Goal: Task Accomplishment & Management: Manage account settings

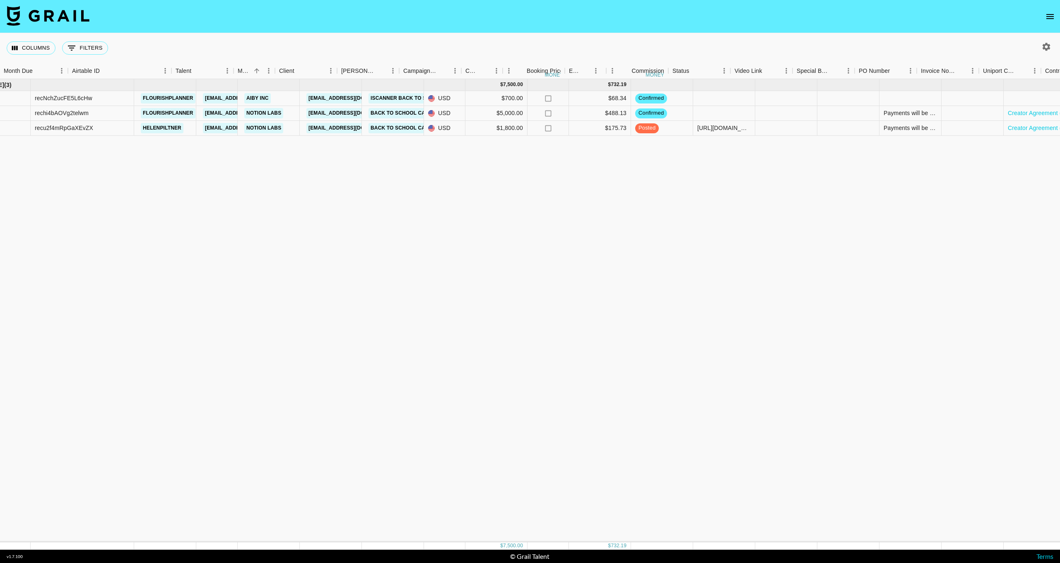
scroll to position [0, 71]
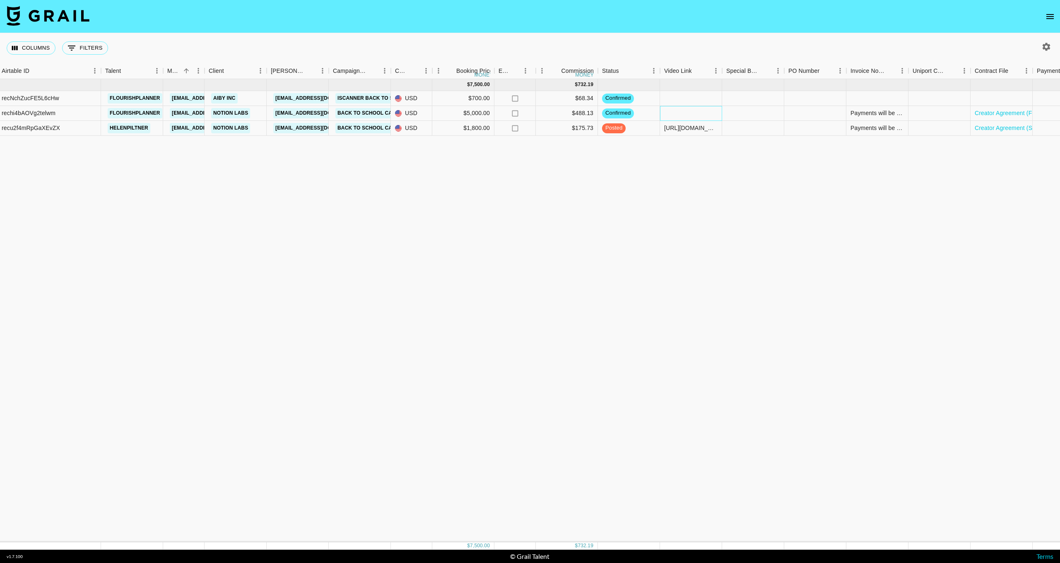
click at [697, 111] on div at bounding box center [691, 113] width 62 height 15
type input "https://www.youtube.com/watch?v=_nc47kvV50Q"
click at [680, 159] on div "Aug '25 ( 3 ) $ 7,500.00 $ 732.19 recNchZucFE5L6cHw flourishplanner stephanied@…" at bounding box center [590, 310] width 1322 height 463
click at [756, 149] on div "Aug '25 ( 3 ) $ 7,500.00 $ 732.19 recNchZucFE5L6cHw flourishplanner stephanied@…" at bounding box center [590, 310] width 1322 height 463
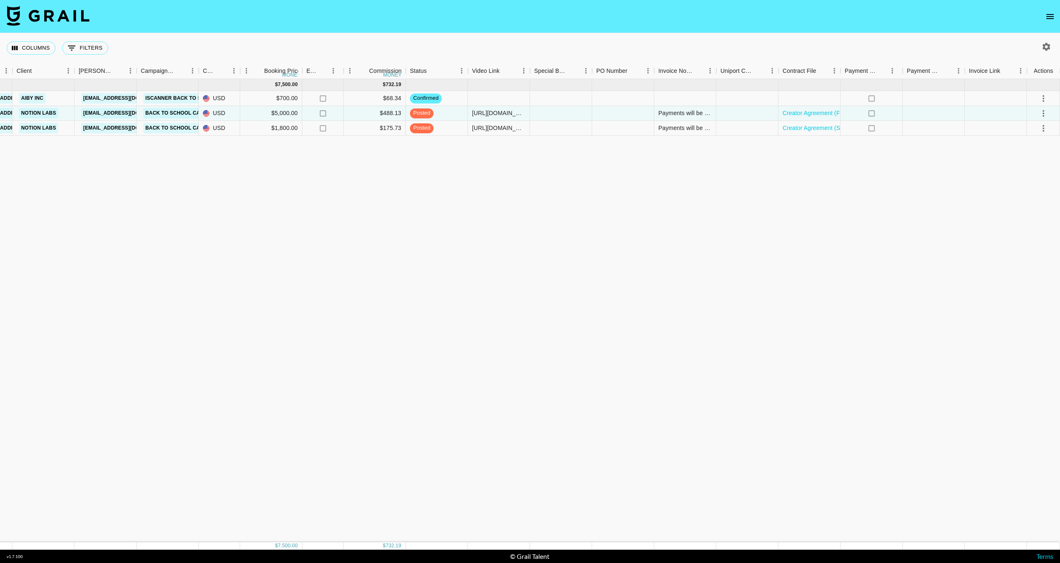
scroll to position [0, 263]
click at [1044, 111] on icon "select merge strategy" at bounding box center [1043, 113] width 10 height 10
click at [1034, 192] on div "Approve" at bounding box center [1024, 191] width 25 height 10
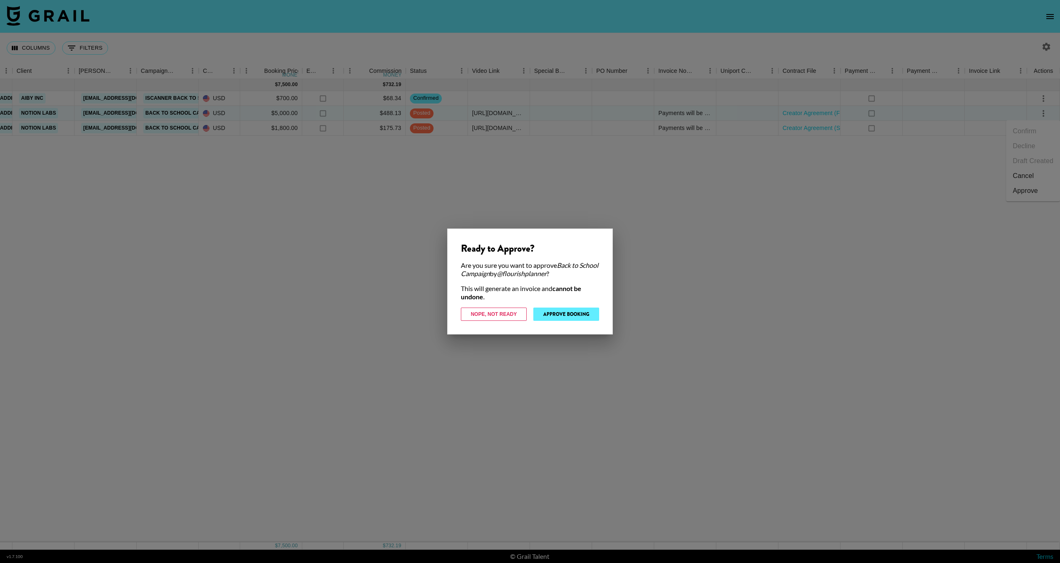
click at [553, 317] on button "Approve Booking" at bounding box center [566, 314] width 66 height 13
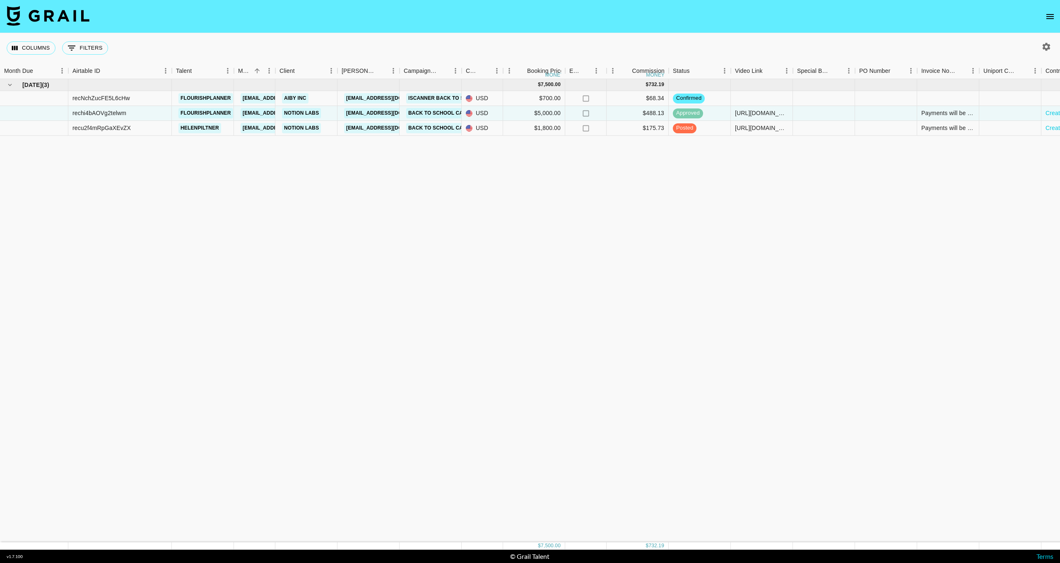
scroll to position [0, 0]
click at [938, 110] on div "Payments will be made via Lumanu payments. Account information sent to [EMAIL_A…" at bounding box center [947, 113] width 53 height 8
click at [942, 163] on div "Aug '25 ( 3 ) $ 7,500.00 $ 732.19 recNchZucFE5L6cHw flourishplanner stephanied@…" at bounding box center [661, 310] width 1322 height 463
